Goal: Answer question/provide support

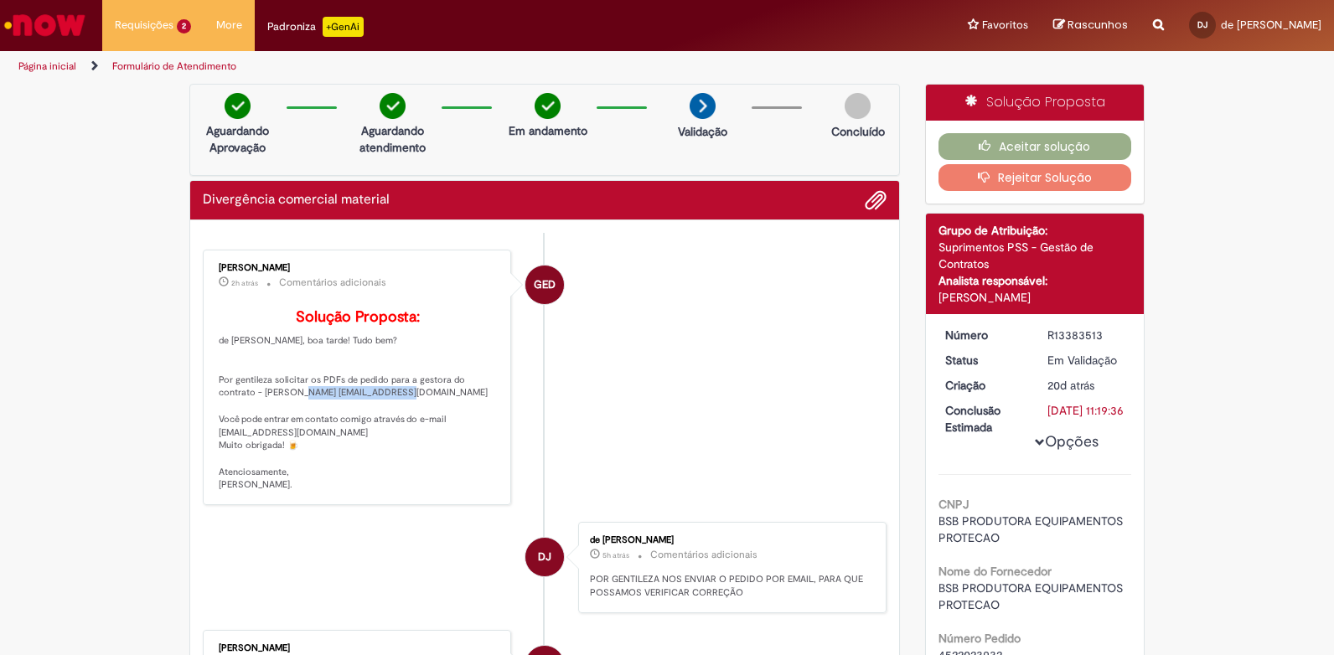
drag, startPoint x: 312, startPoint y: 423, endPoint x: 241, endPoint y: 425, distance: 71.3
click at [241, 425] on p "Solução Proposta: de Castro Junior, boa tarde! Tudo bem? Por gentileza solicita…" at bounding box center [358, 400] width 279 height 183
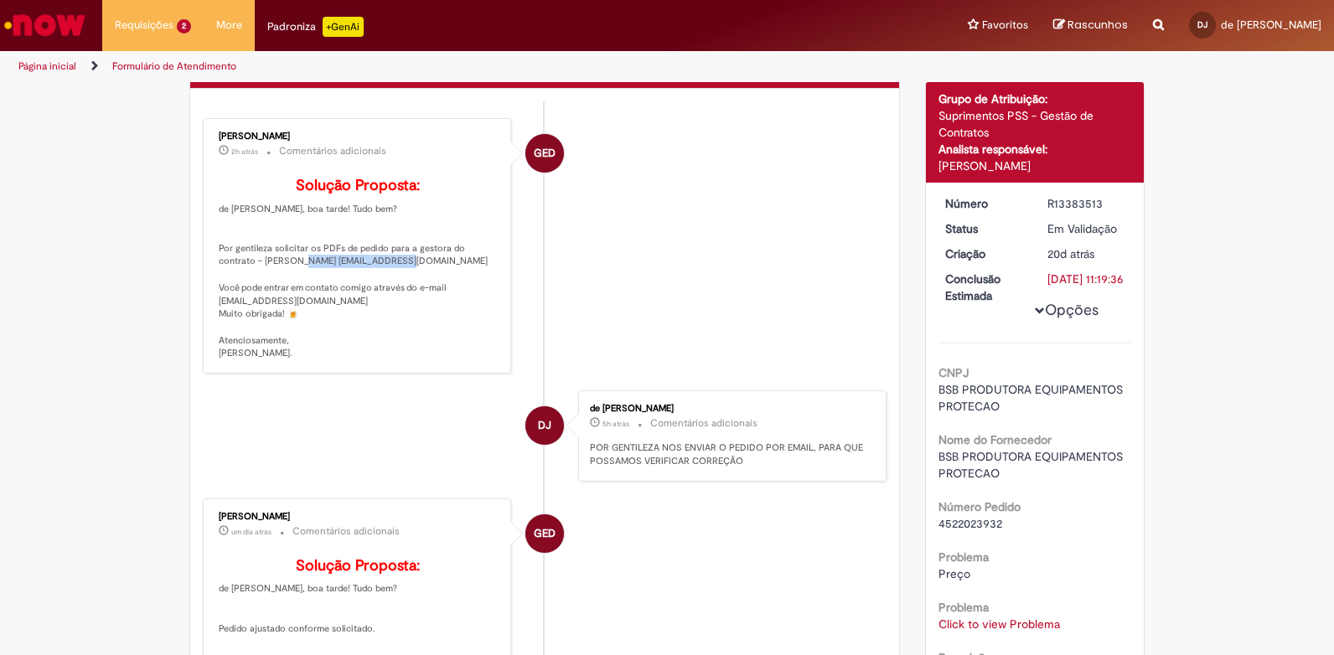
scroll to position [251, 0]
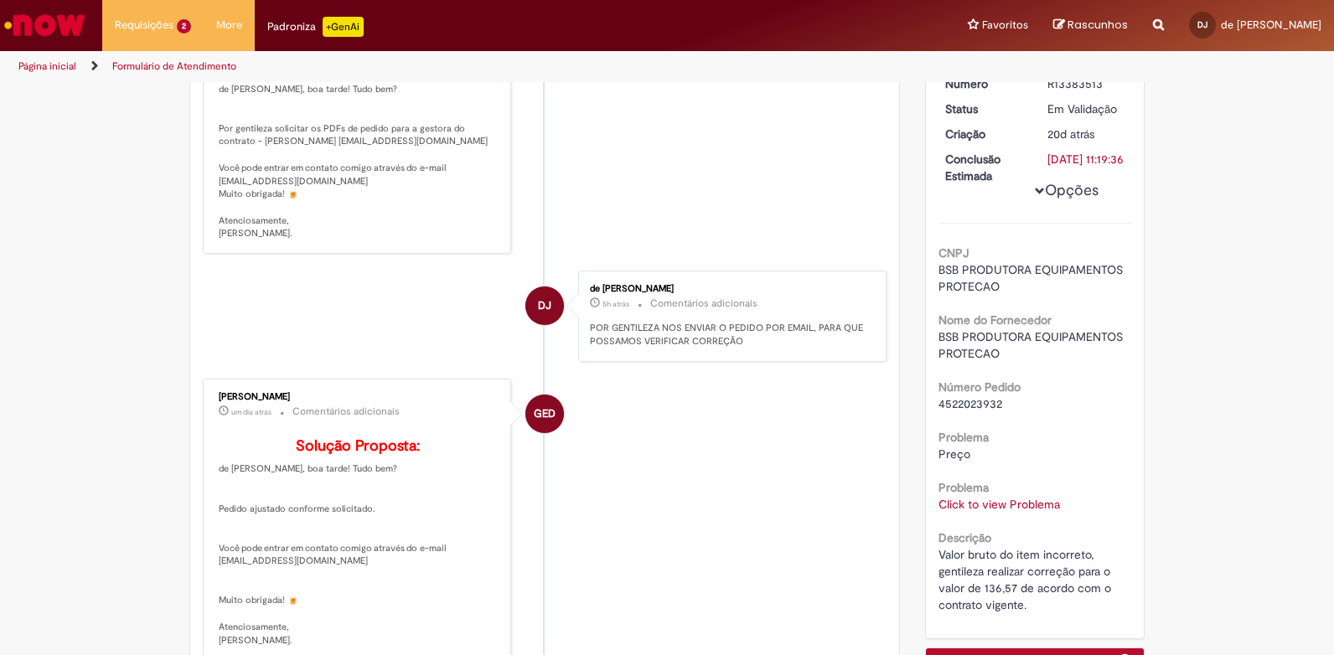
click at [955, 411] on span "4522023932" at bounding box center [971, 403] width 64 height 15
copy span "4522023932"
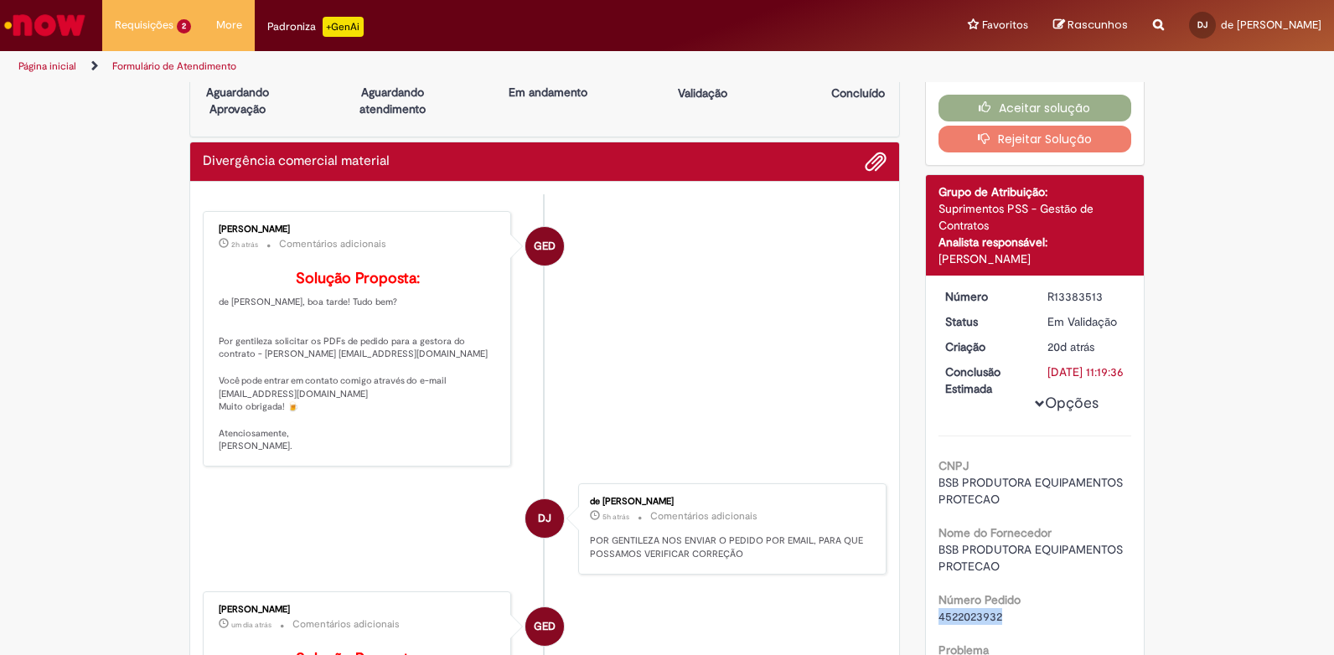
scroll to position [0, 0]
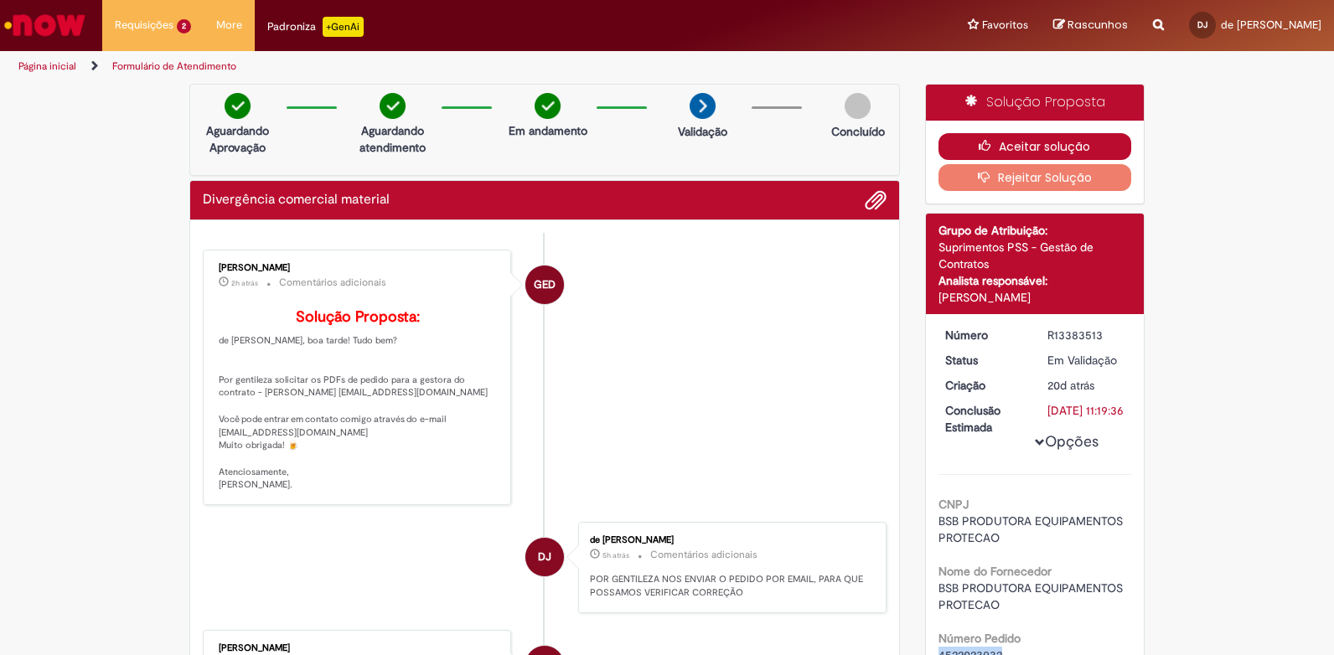
click at [981, 142] on icon "button" at bounding box center [989, 146] width 20 height 12
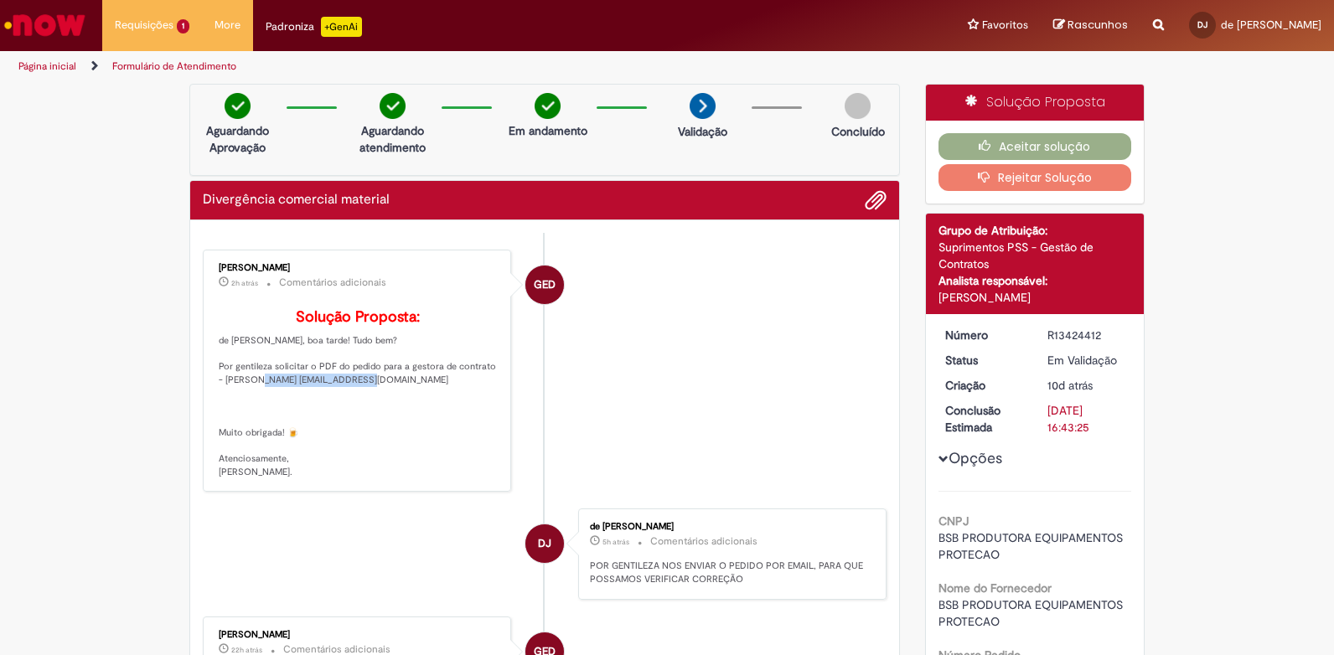
drag, startPoint x: 344, startPoint y: 406, endPoint x: 230, endPoint y: 411, distance: 114.1
click at [230, 411] on p "Solução Proposta: de Castro Junior, boa tarde! Tudo bem? Por gentileza solicita…" at bounding box center [358, 394] width 279 height 170
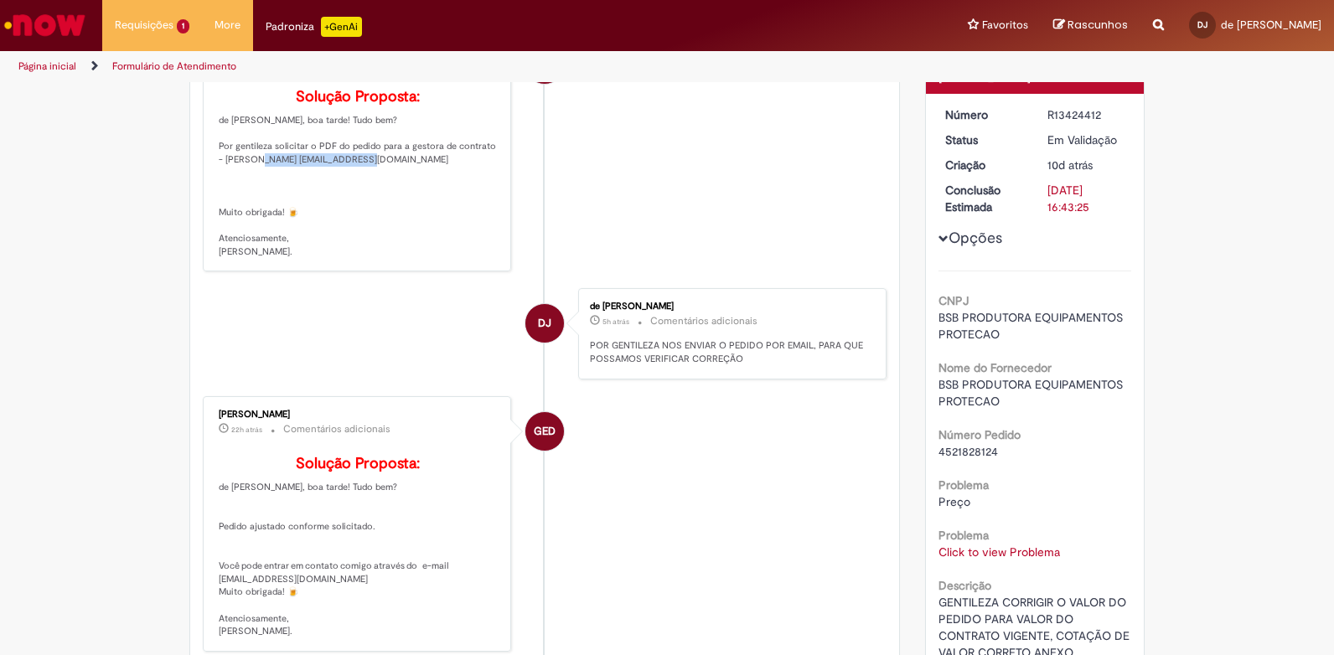
scroll to position [251, 0]
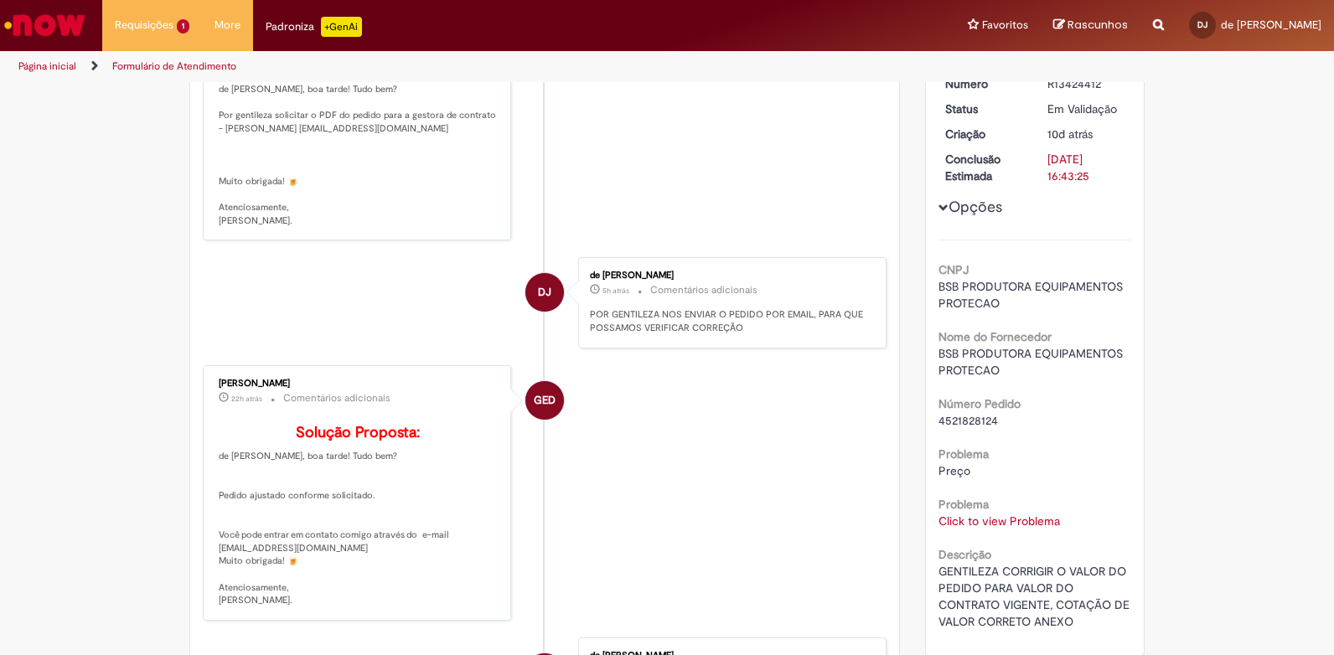
click at [971, 425] on span "4521828124" at bounding box center [969, 420] width 60 height 15
copy span "4521828124"
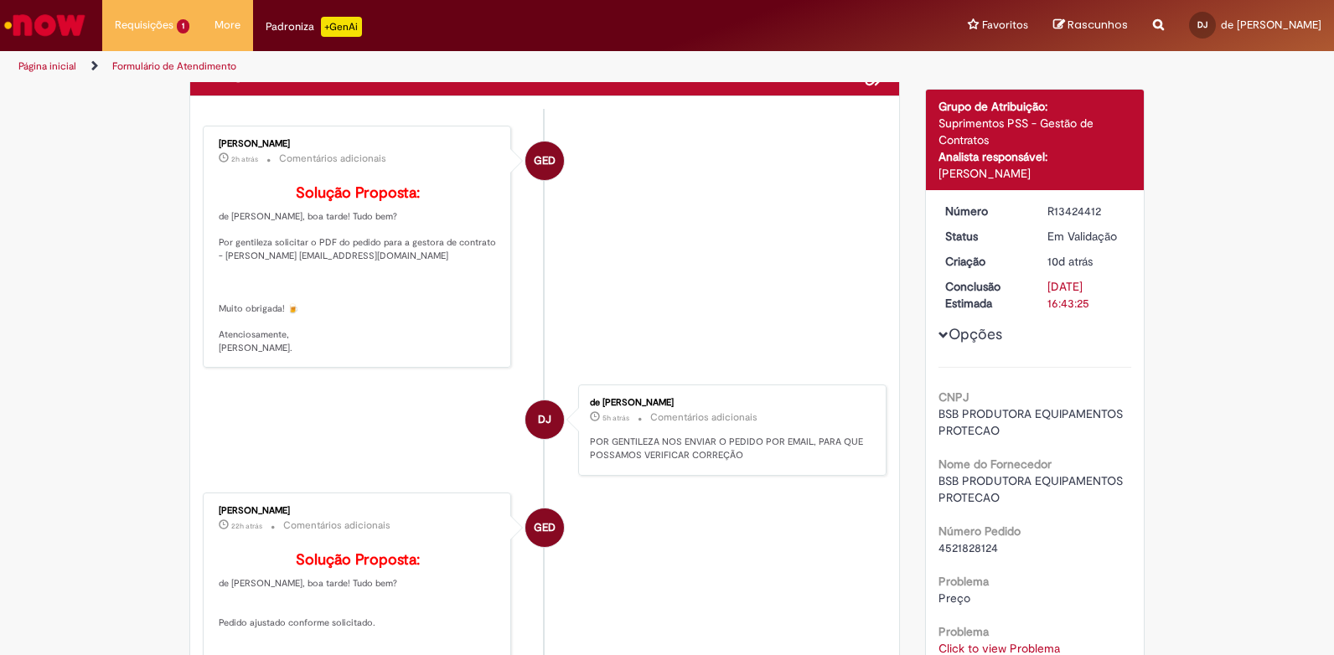
scroll to position [0, 0]
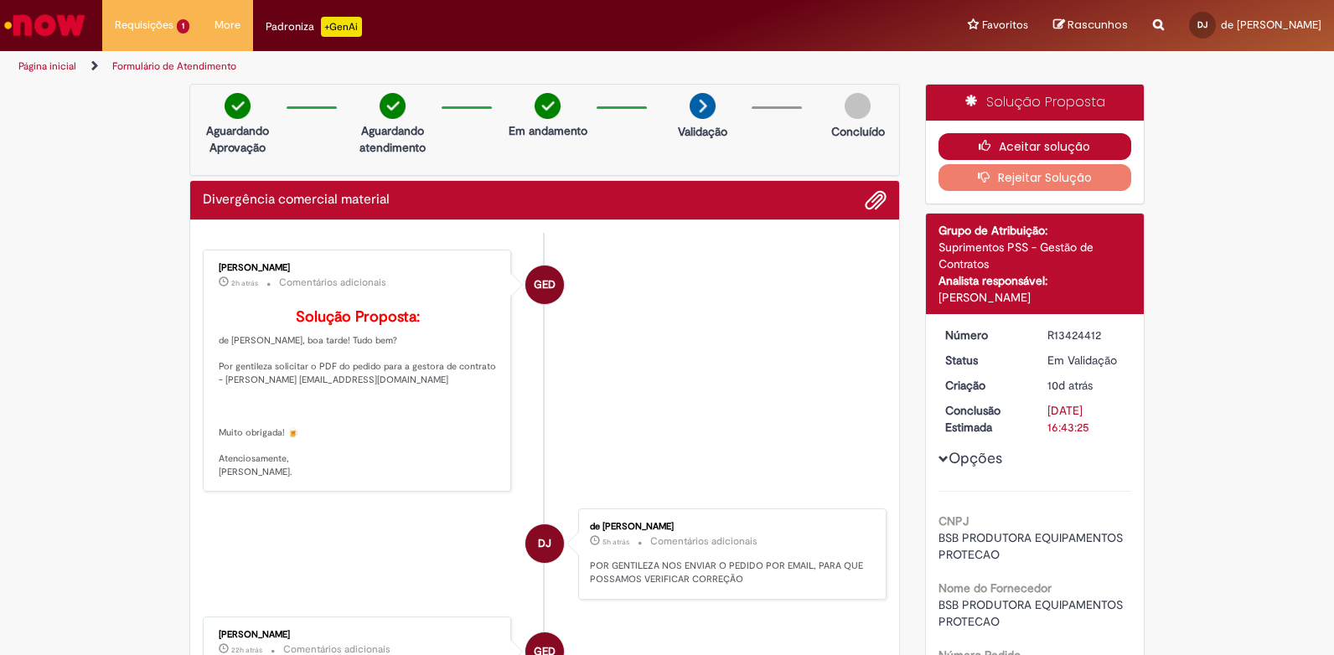
click at [1000, 142] on button "Aceitar solução" at bounding box center [1036, 146] width 194 height 27
